Goal: Book appointment/travel/reservation

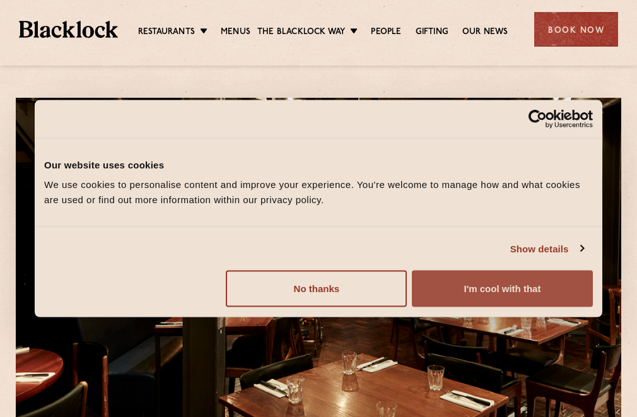
click at [511, 288] on button "I'm cool with that" at bounding box center [502, 289] width 181 height 37
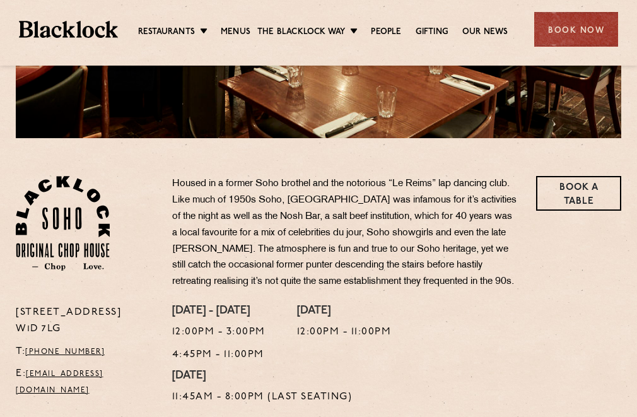
scroll to position [60, 0]
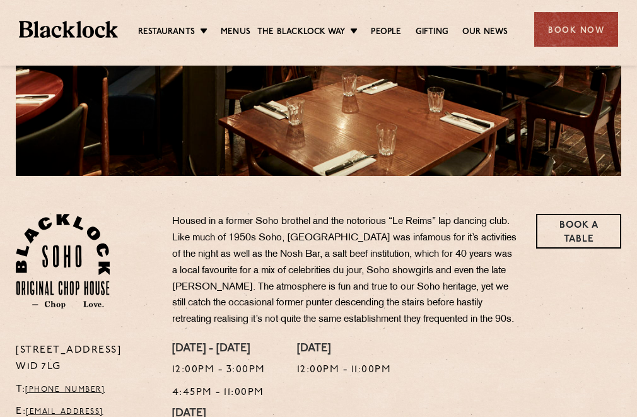
scroll to position [242, 0]
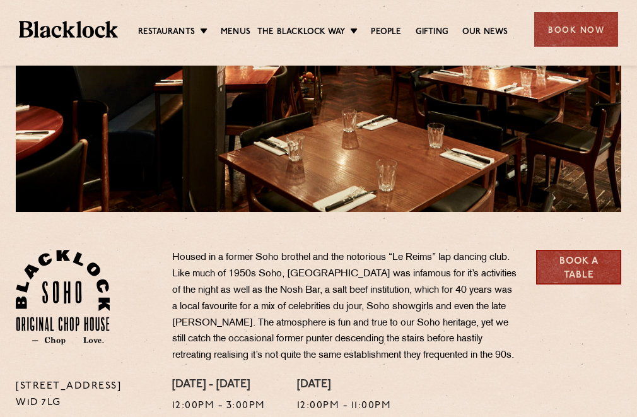
click at [560, 262] on link "Book a Table" at bounding box center [578, 267] width 85 height 35
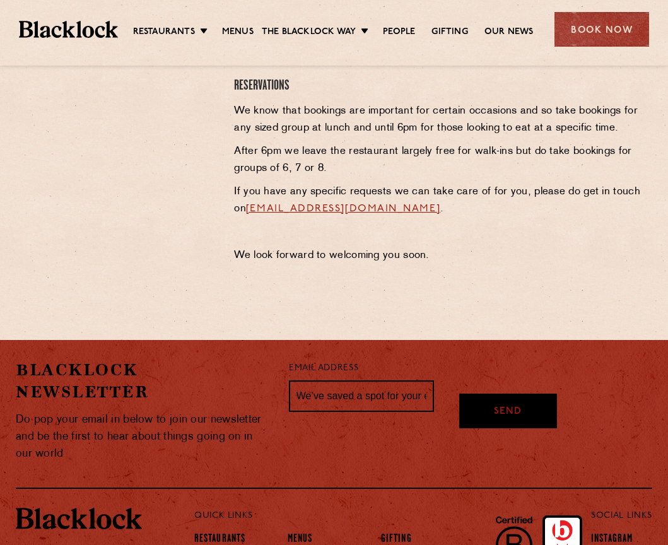
scroll to position [565, 0]
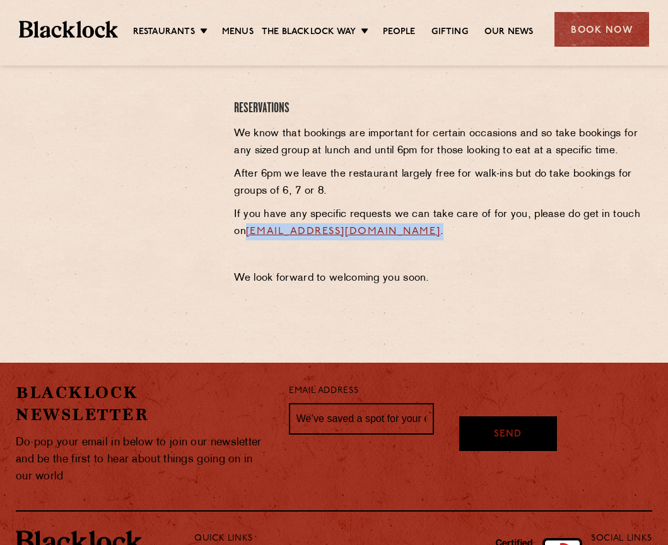
drag, startPoint x: 459, startPoint y: 228, endPoint x: 235, endPoint y: 226, distance: 224.1
click at [235, 226] on p "If you have any specific requests we can take care of for you, please do get in…" at bounding box center [443, 223] width 418 height 34
copy p "sohoreservations@theblacklock.com ."
click at [465, 233] on p "If you have any specific requests we can take care of for you, please do get in…" at bounding box center [443, 223] width 418 height 34
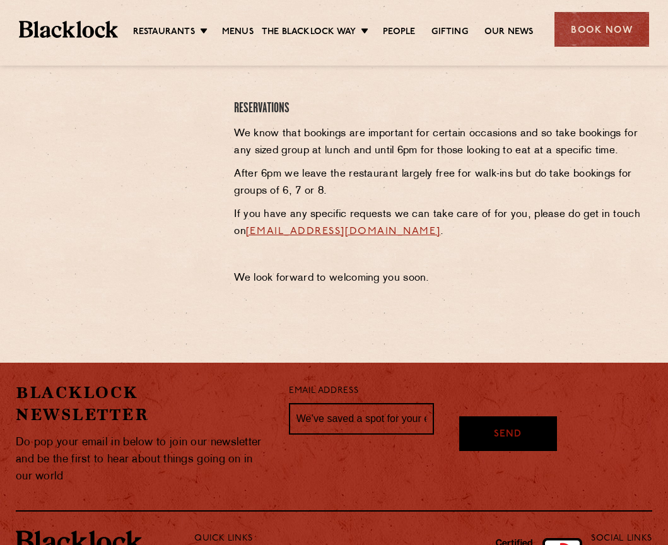
drag, startPoint x: 230, startPoint y: 228, endPoint x: 453, endPoint y: 234, distance: 222.2
click at [453, 234] on div "Soho Reservations Walk-Ins Walk-ins are always warmly welcome. Do pop in and we…" at bounding box center [443, 110] width 437 height 366
copy p "sohoreservations@theblacklock.com"
click at [584, 35] on div "Book Now" at bounding box center [602, 29] width 95 height 35
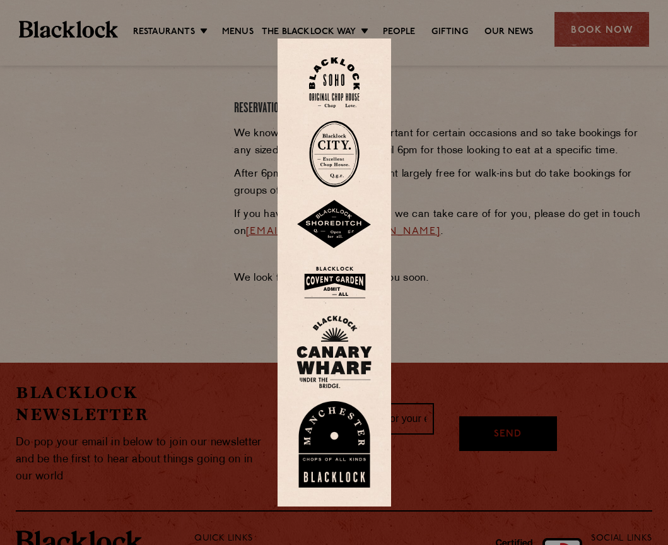
click at [487, 115] on div at bounding box center [334, 272] width 668 height 545
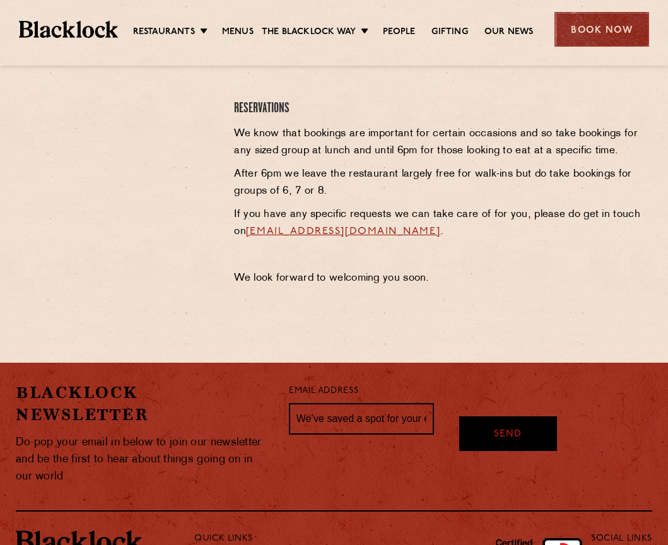
click at [596, 25] on div "Book Now" at bounding box center [602, 29] width 95 height 35
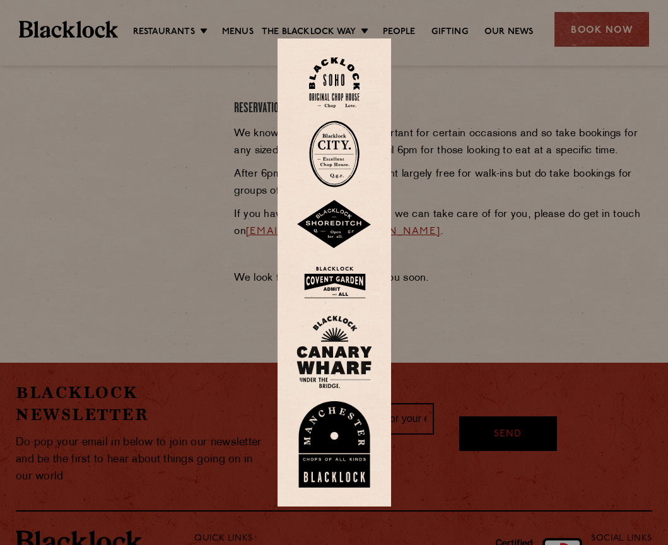
click at [336, 73] on img at bounding box center [334, 82] width 50 height 51
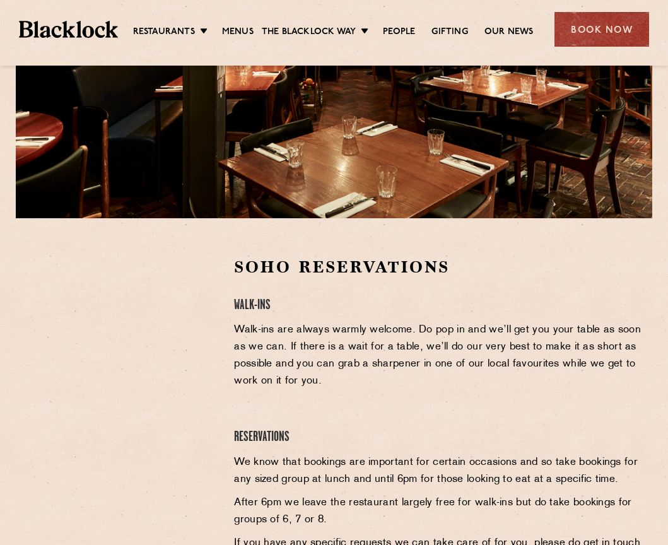
scroll to position [237, 0]
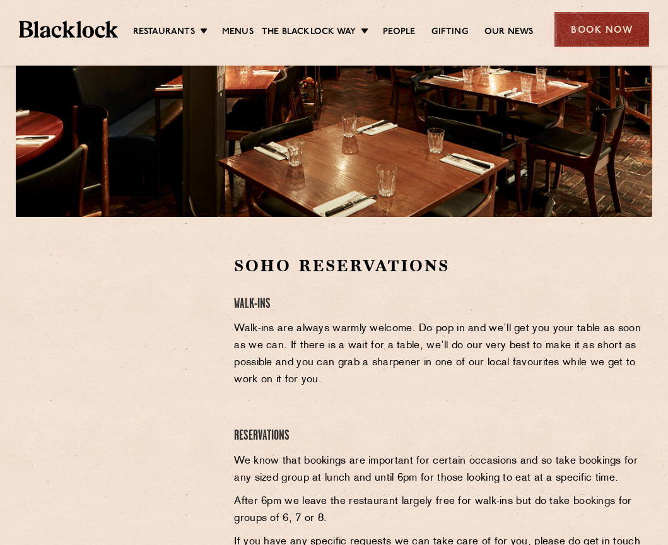
click at [586, 25] on div "Book Now" at bounding box center [602, 29] width 95 height 35
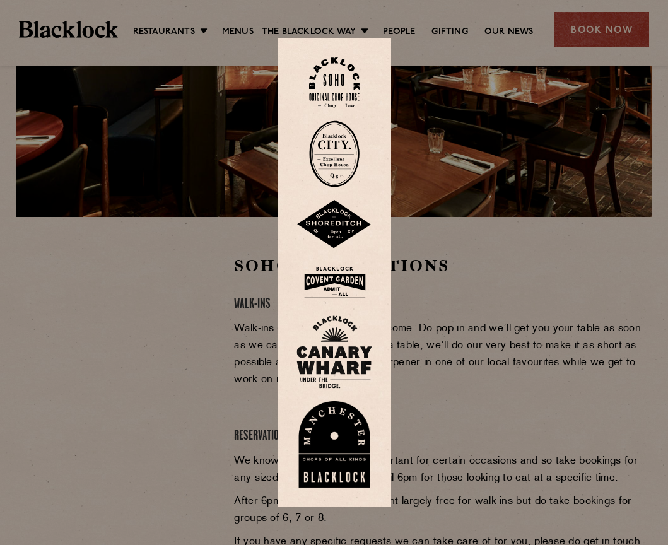
click at [539, 53] on div at bounding box center [334, 272] width 668 height 545
